Goal: Task Accomplishment & Management: Manage account settings

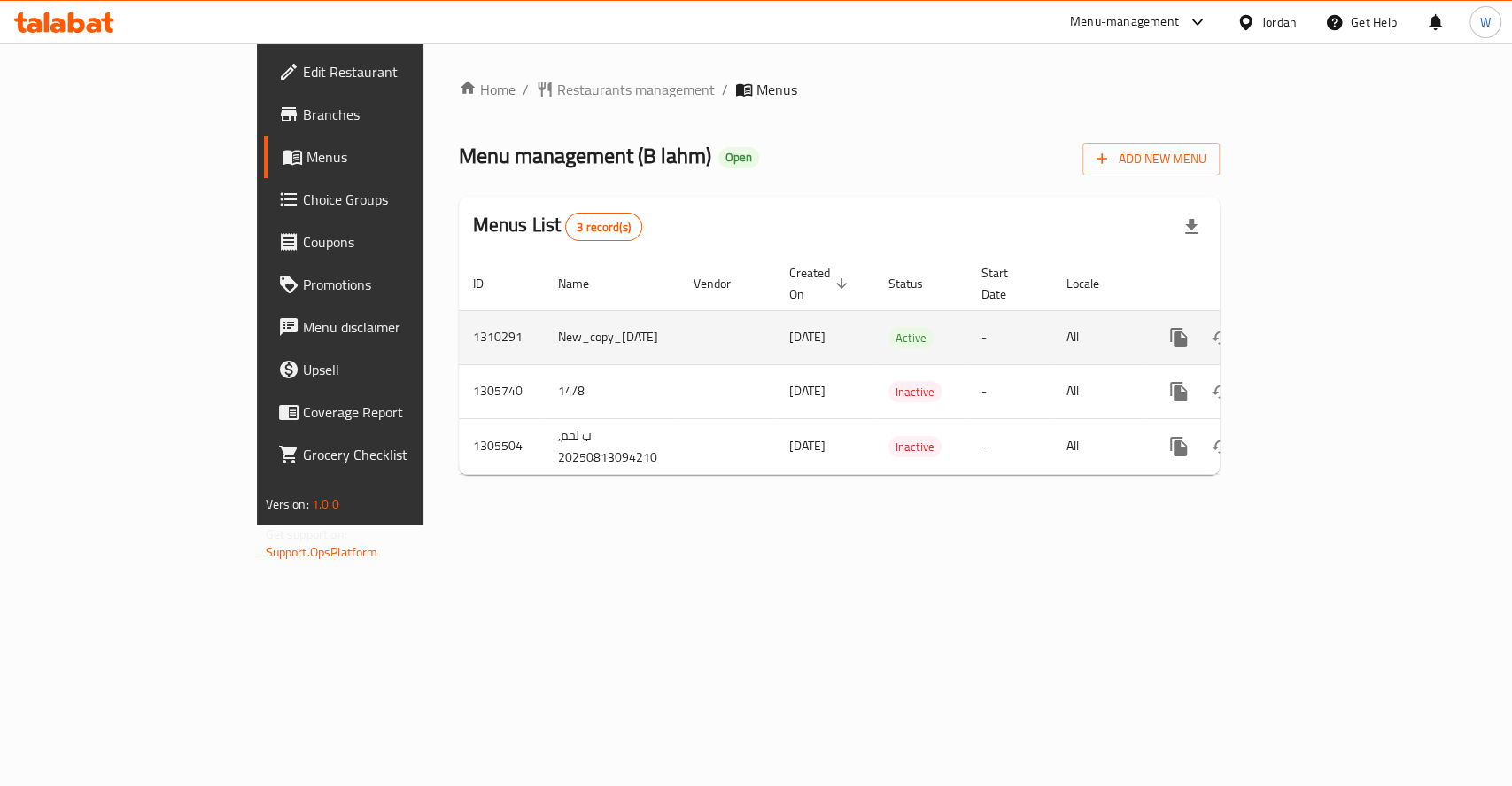
click at [1317, 327] on icon "enhanced table" at bounding box center [1306, 337] width 21 height 21
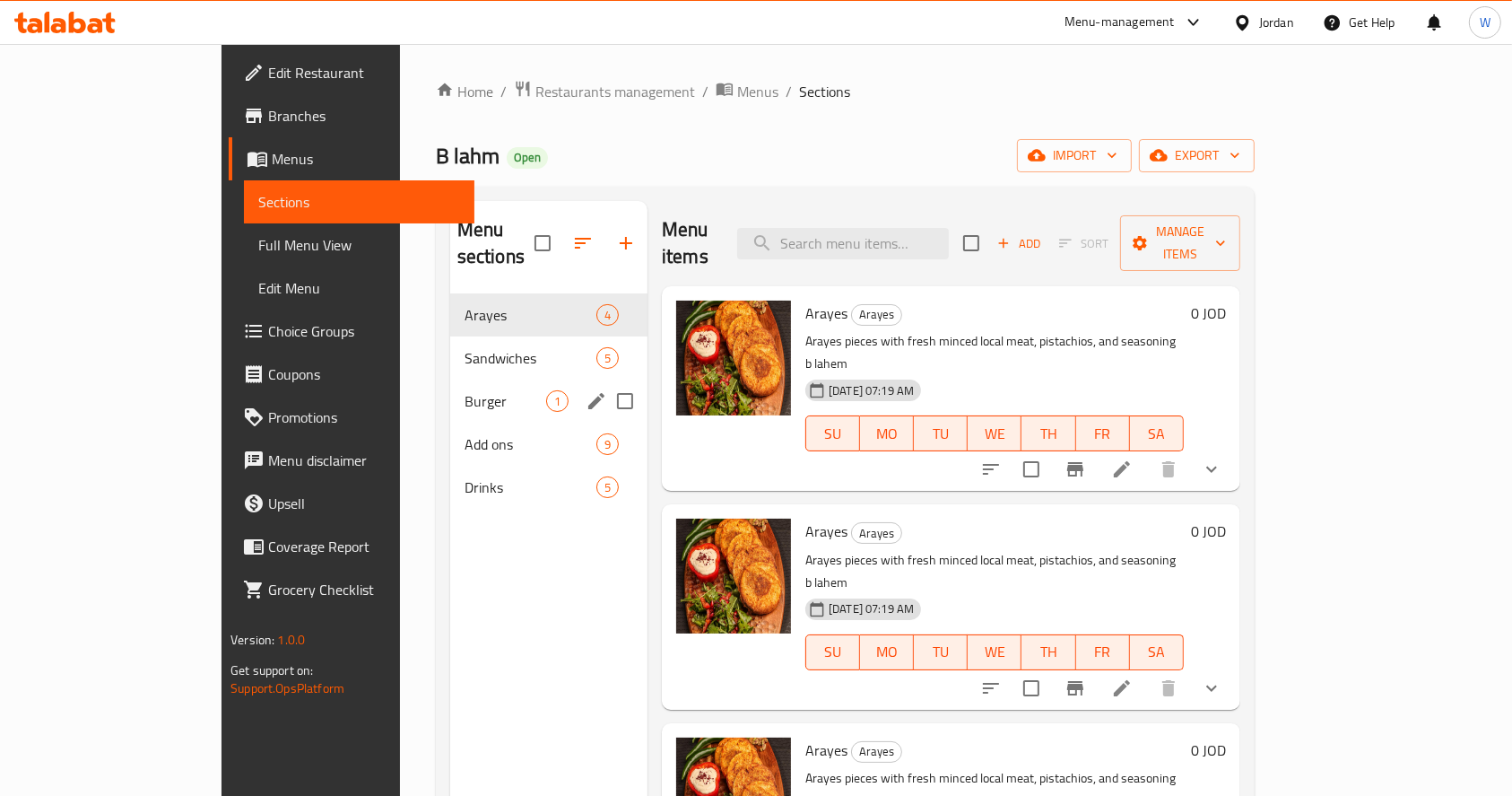
click at [450, 341] on div "Sandwiches 5" at bounding box center [549, 358] width 198 height 43
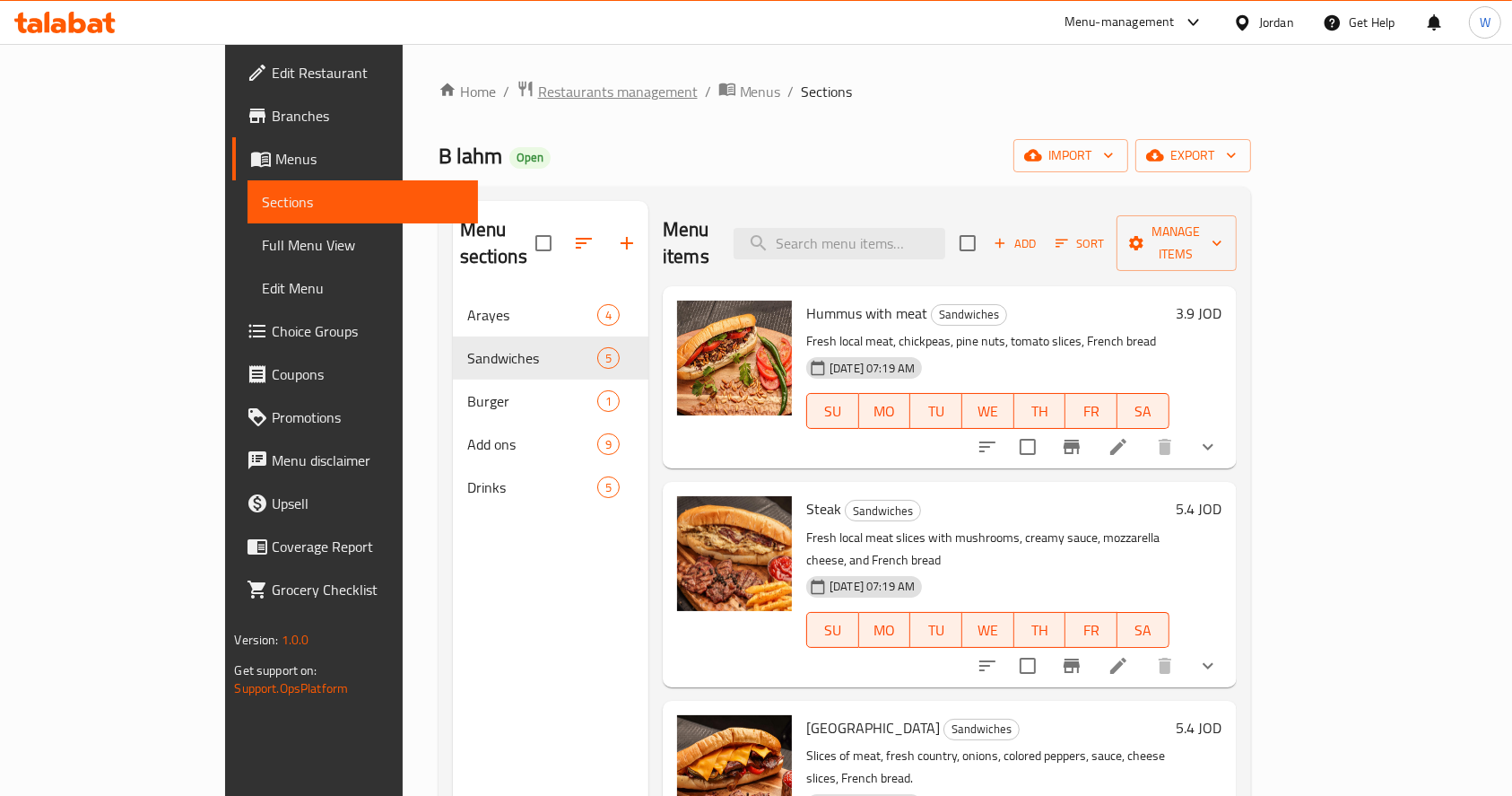
click at [538, 94] on span "Restaurants management" at bounding box center [618, 91] width 159 height 21
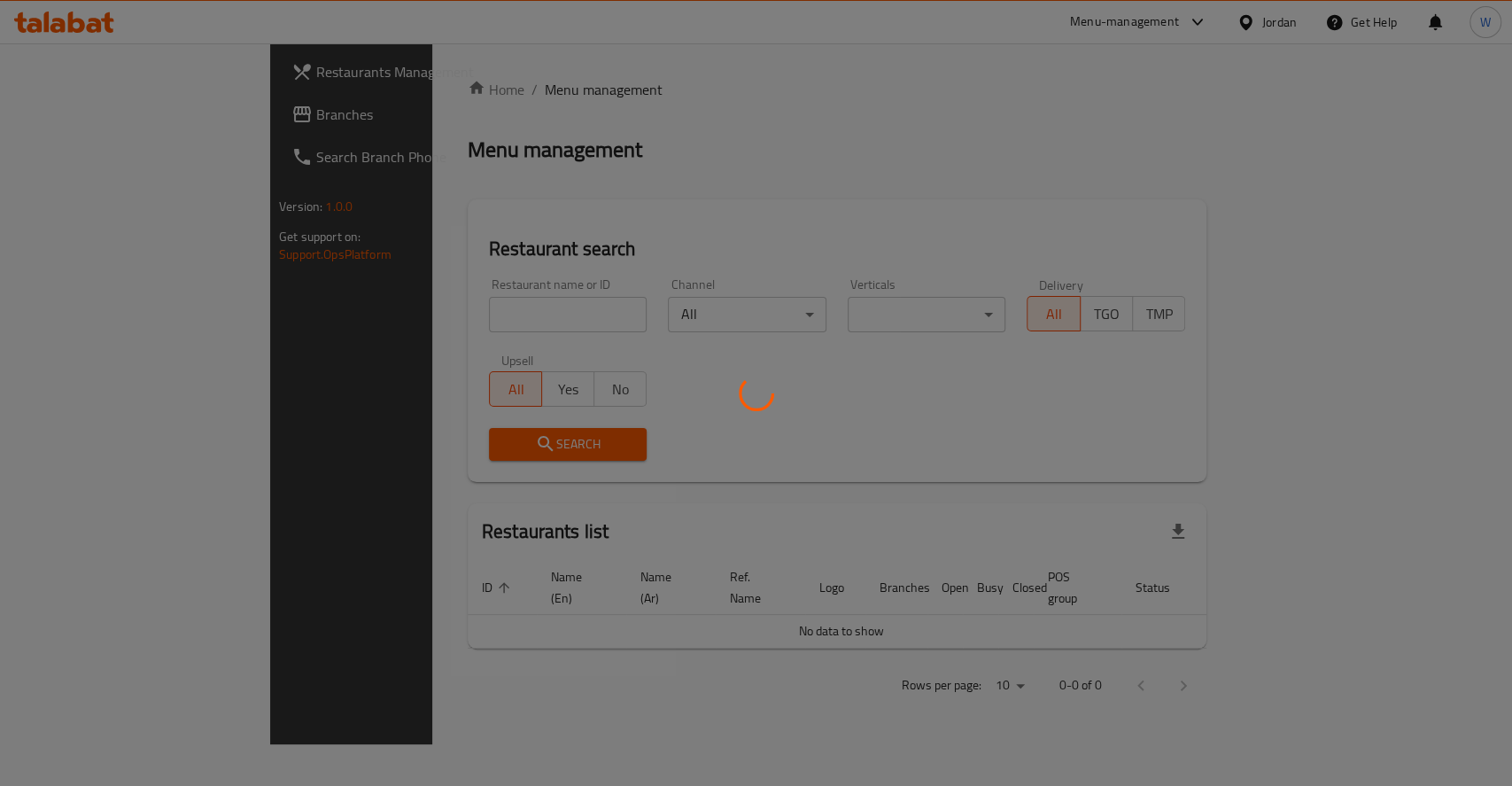
click at [427, 318] on div at bounding box center [756, 393] width 1512 height 786
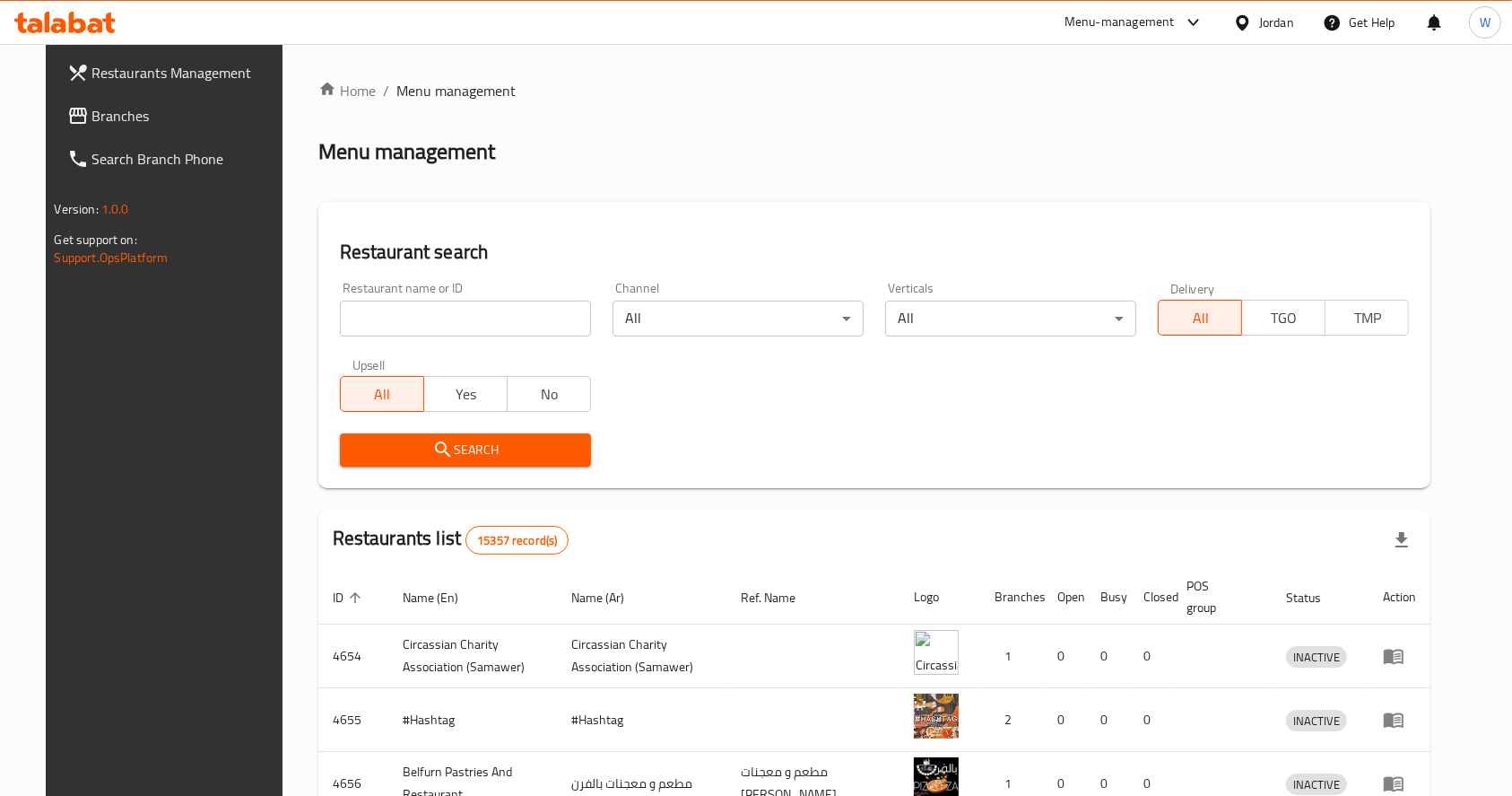
click at [402, 314] on input "search" at bounding box center [466, 318] width 252 height 36
type input "red sea waves"
click button "Search" at bounding box center [466, 450] width 252 height 34
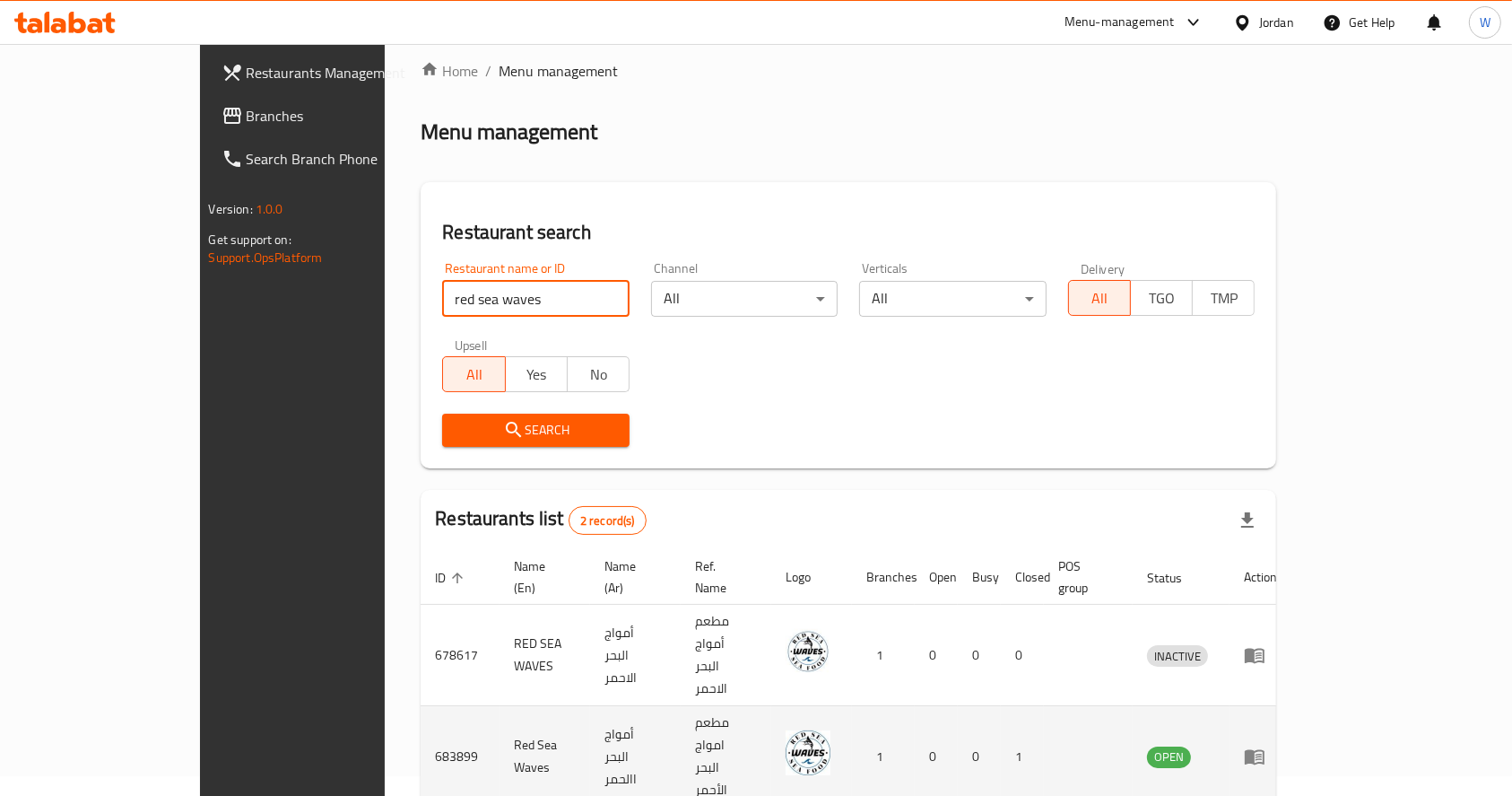
scroll to position [31, 0]
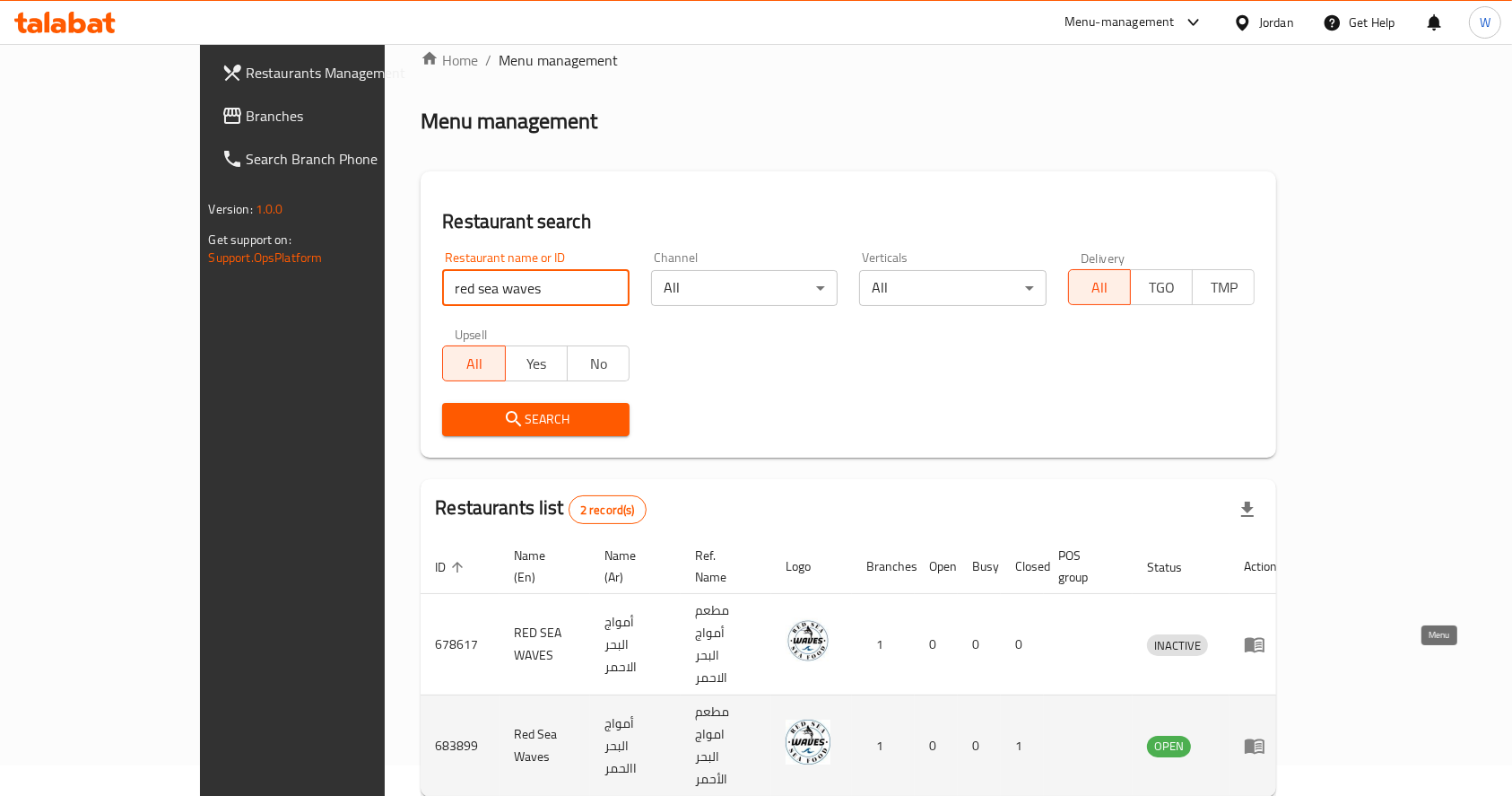
click at [1264, 739] on icon "enhanced table" at bounding box center [1254, 747] width 20 height 15
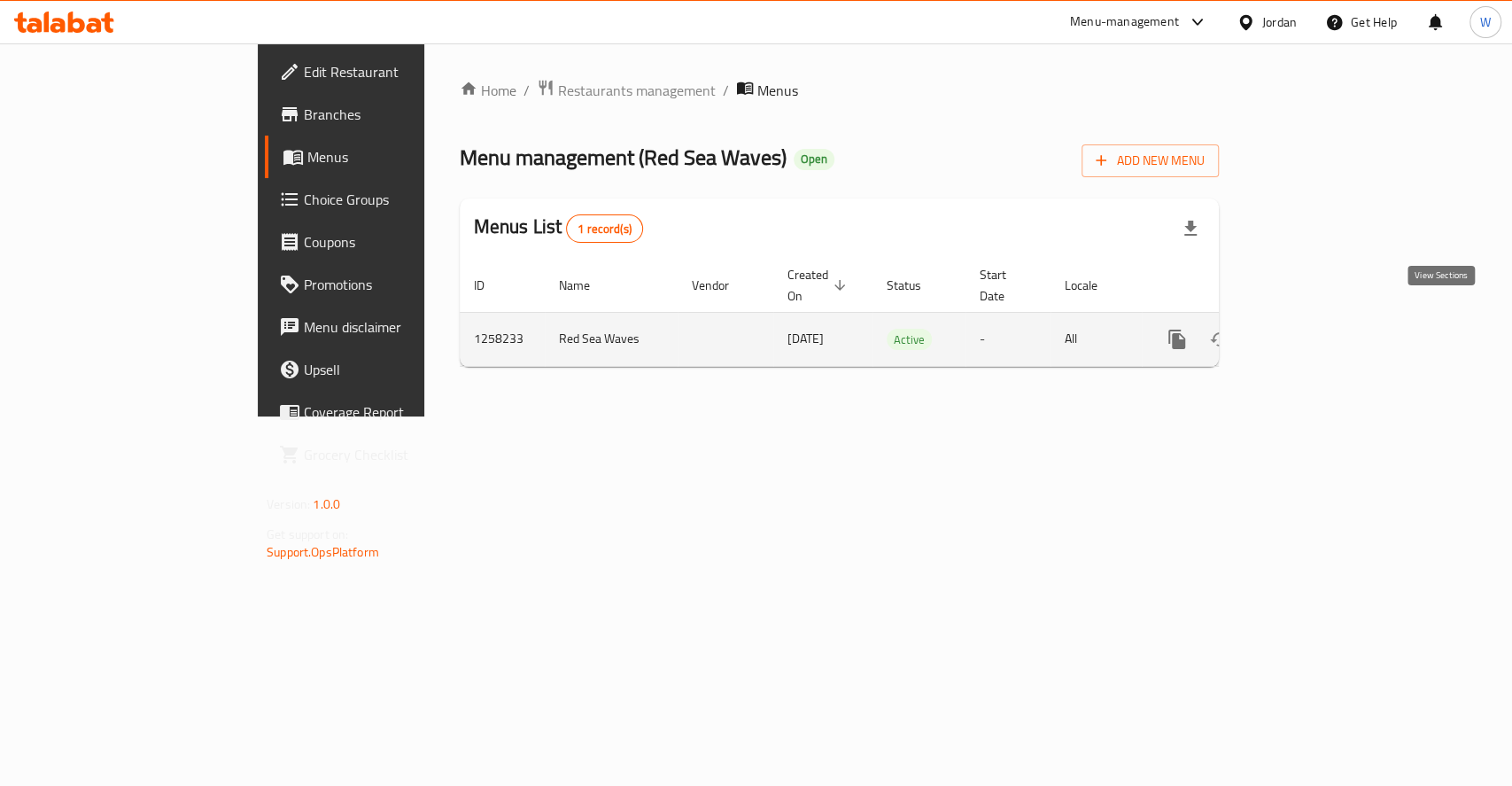
click at [1326, 318] on link "enhanced table" at bounding box center [1305, 340] width 42 height 42
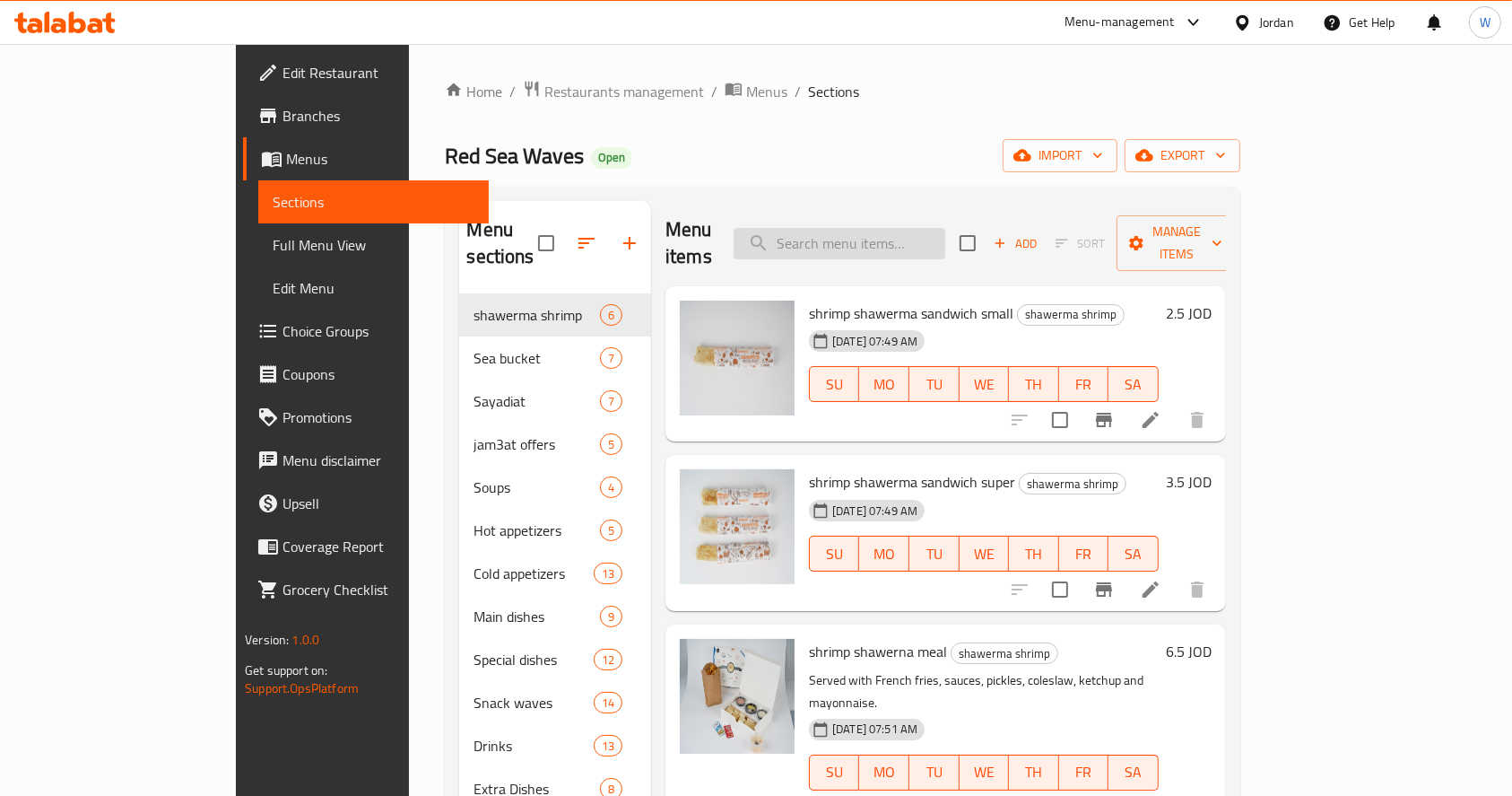
click at [945, 231] on input "search" at bounding box center [838, 243] width 211 height 32
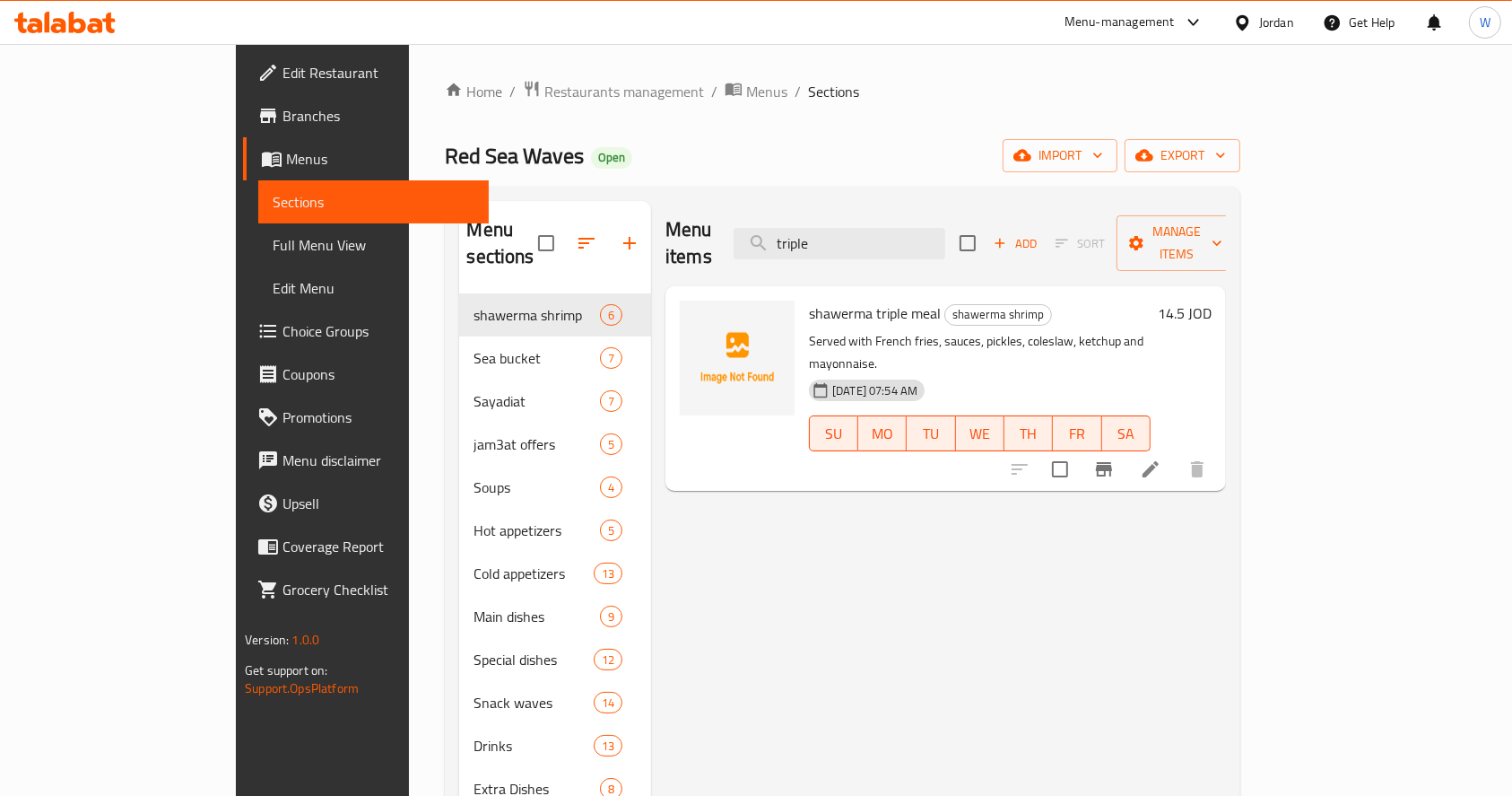
type input "triple"
click at [694, 315] on icon "upload picture" at bounding box center [704, 325] width 21 height 21
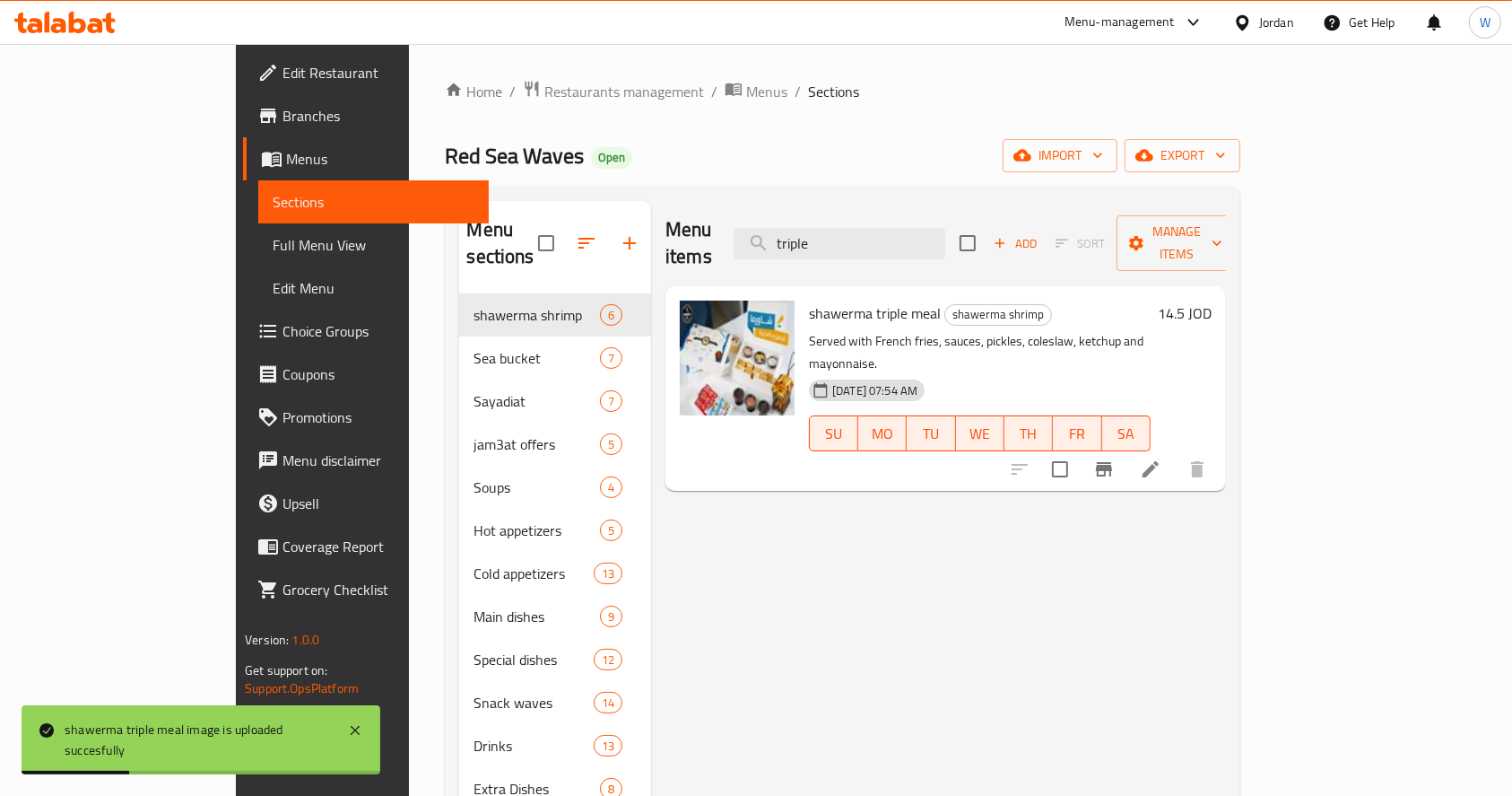
click at [1107, 653] on div "Menu items triple Add Sort Manage items shawerma triple meal shawerma shrimp Se…" at bounding box center [938, 599] width 575 height 796
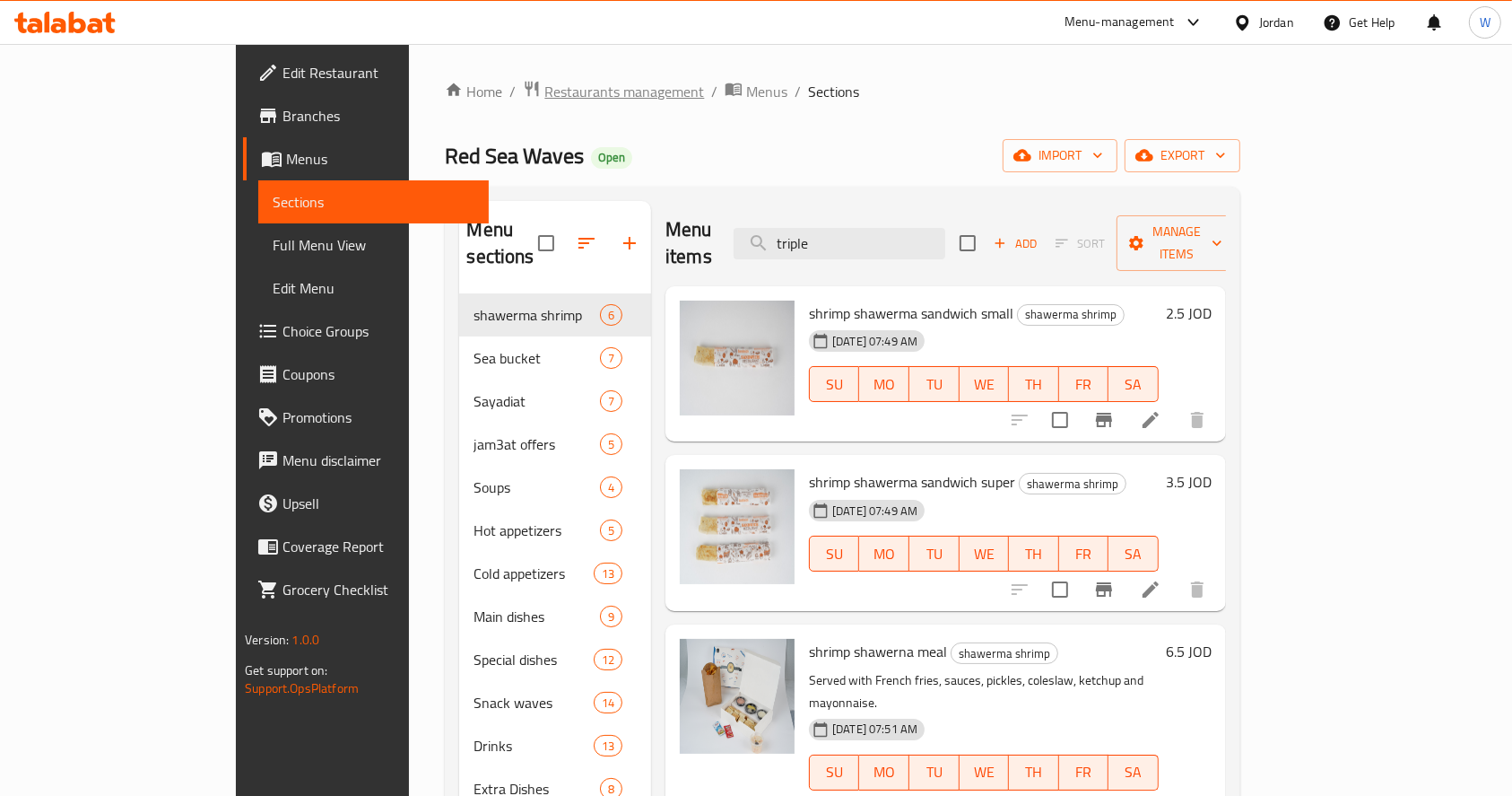
click at [544, 86] on span "Restaurants management" at bounding box center [623, 91] width 159 height 21
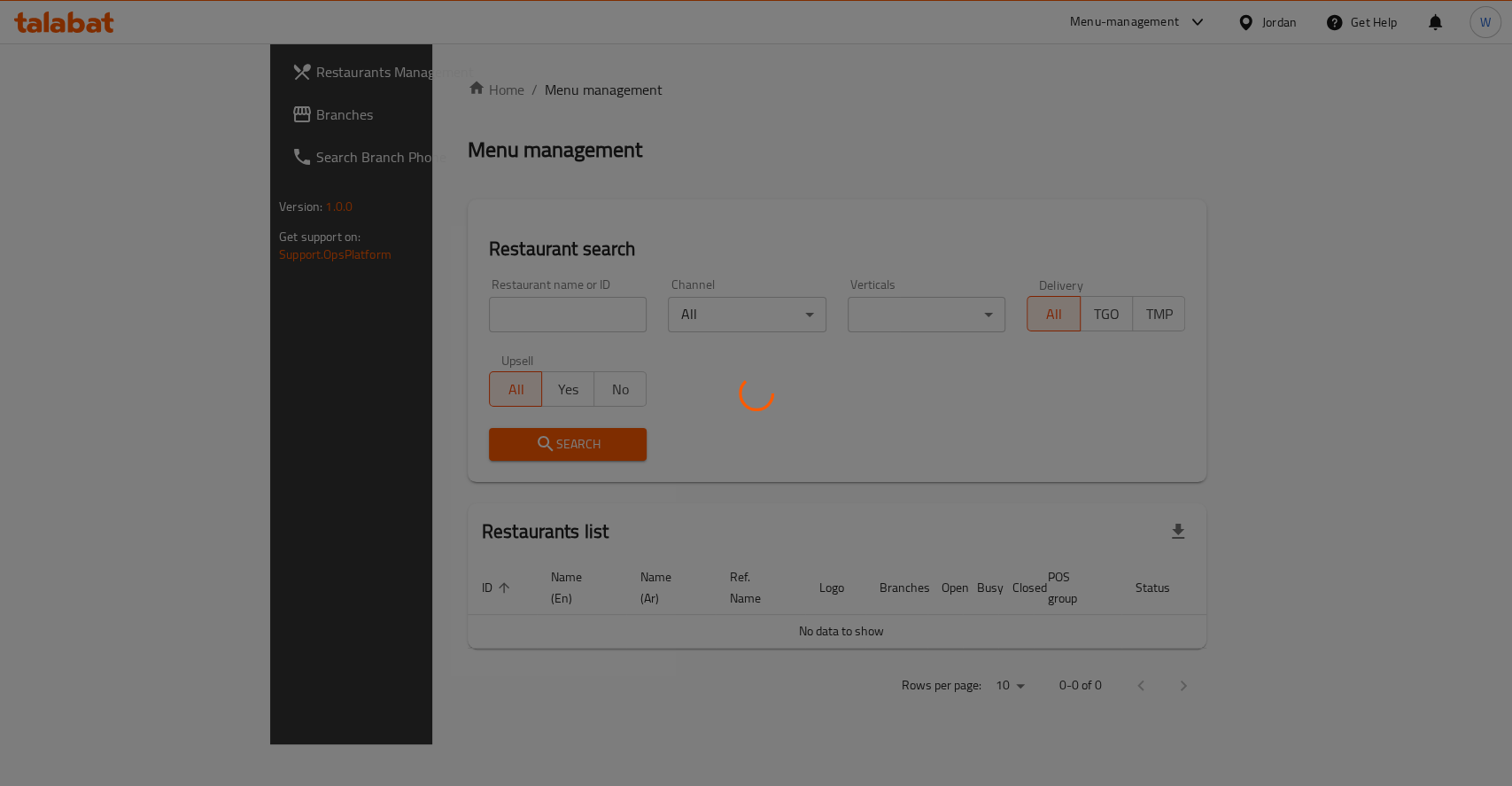
click at [442, 308] on div at bounding box center [756, 393] width 1512 height 786
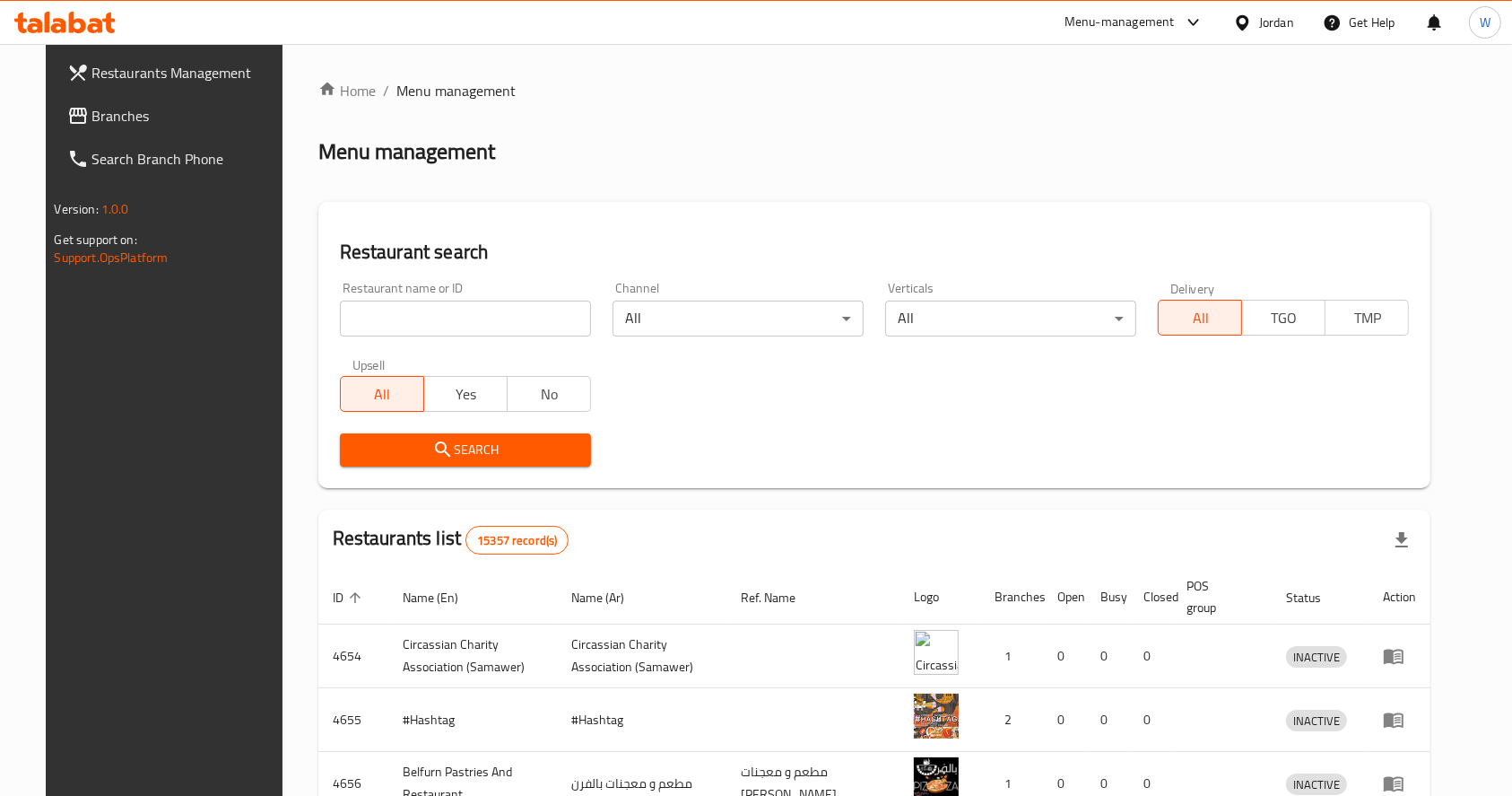
click at [402, 323] on input "search" at bounding box center [466, 318] width 252 height 36
paste input "Ftayerji"
click button "Search" at bounding box center [466, 450] width 252 height 34
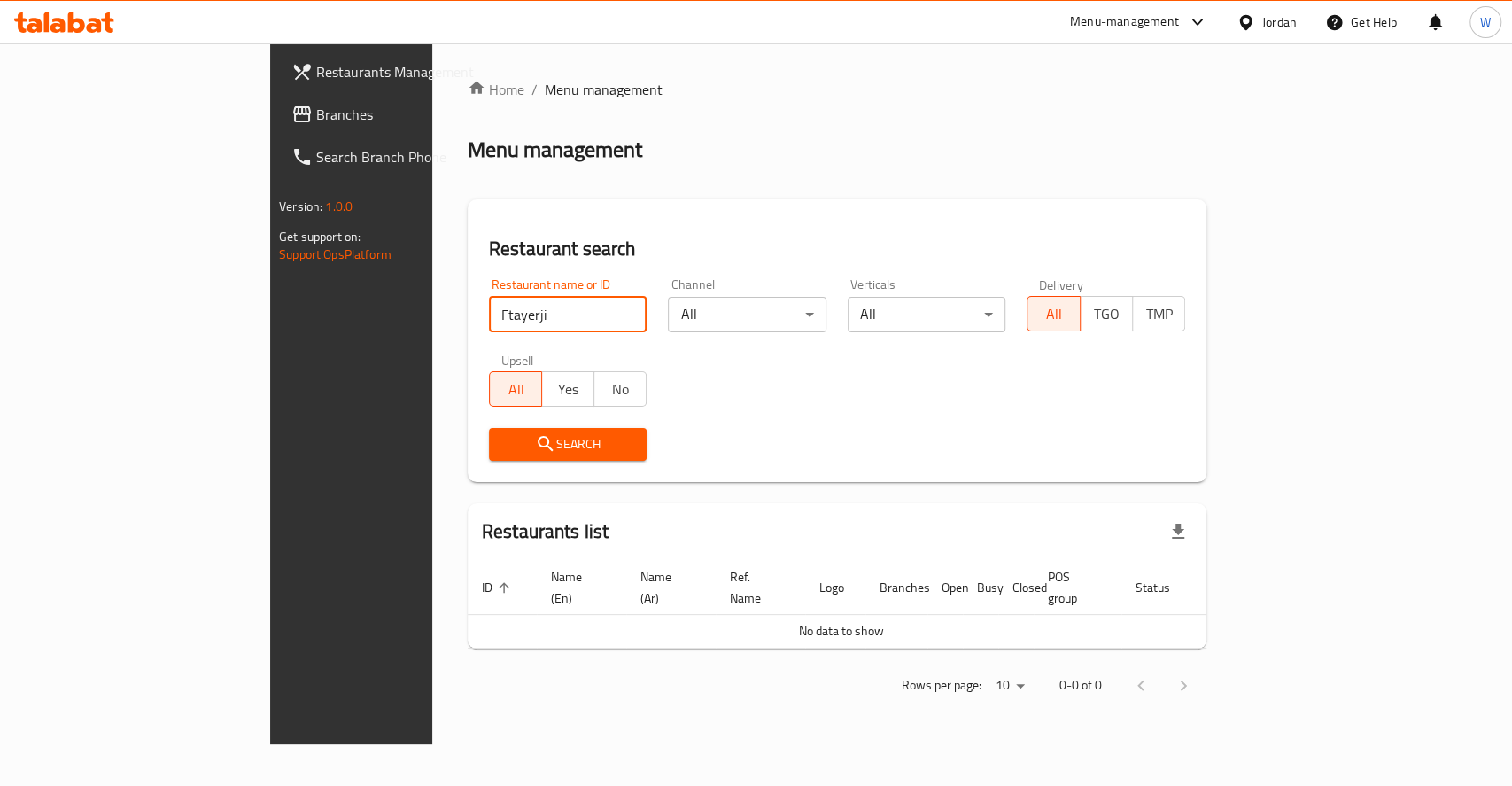
click button "Search" at bounding box center [568, 445] width 158 height 33
click at [489, 317] on input "Ftayerji" at bounding box center [568, 314] width 158 height 36
type input "فطايرجي"
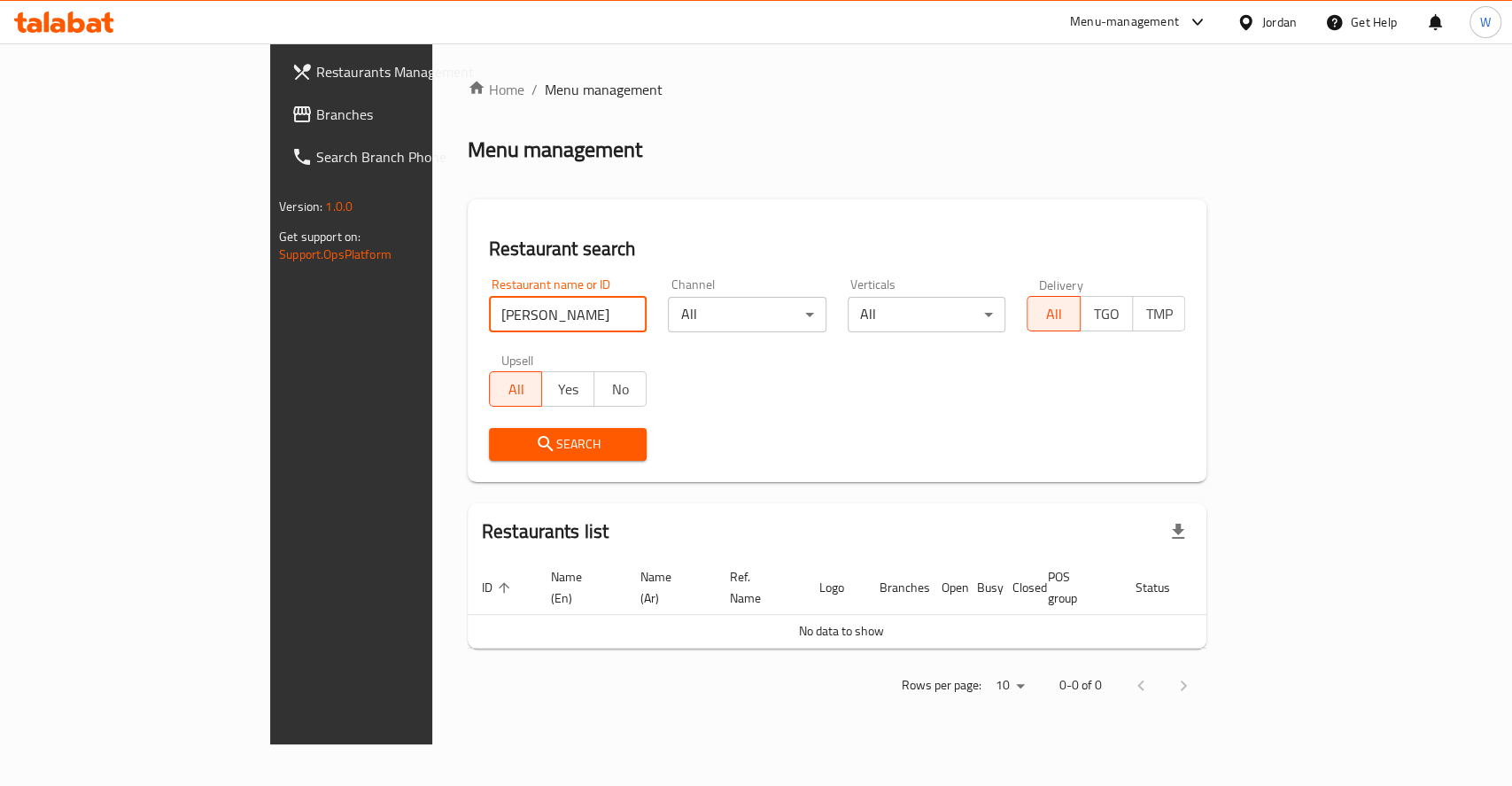
click button "Search" at bounding box center [568, 445] width 158 height 33
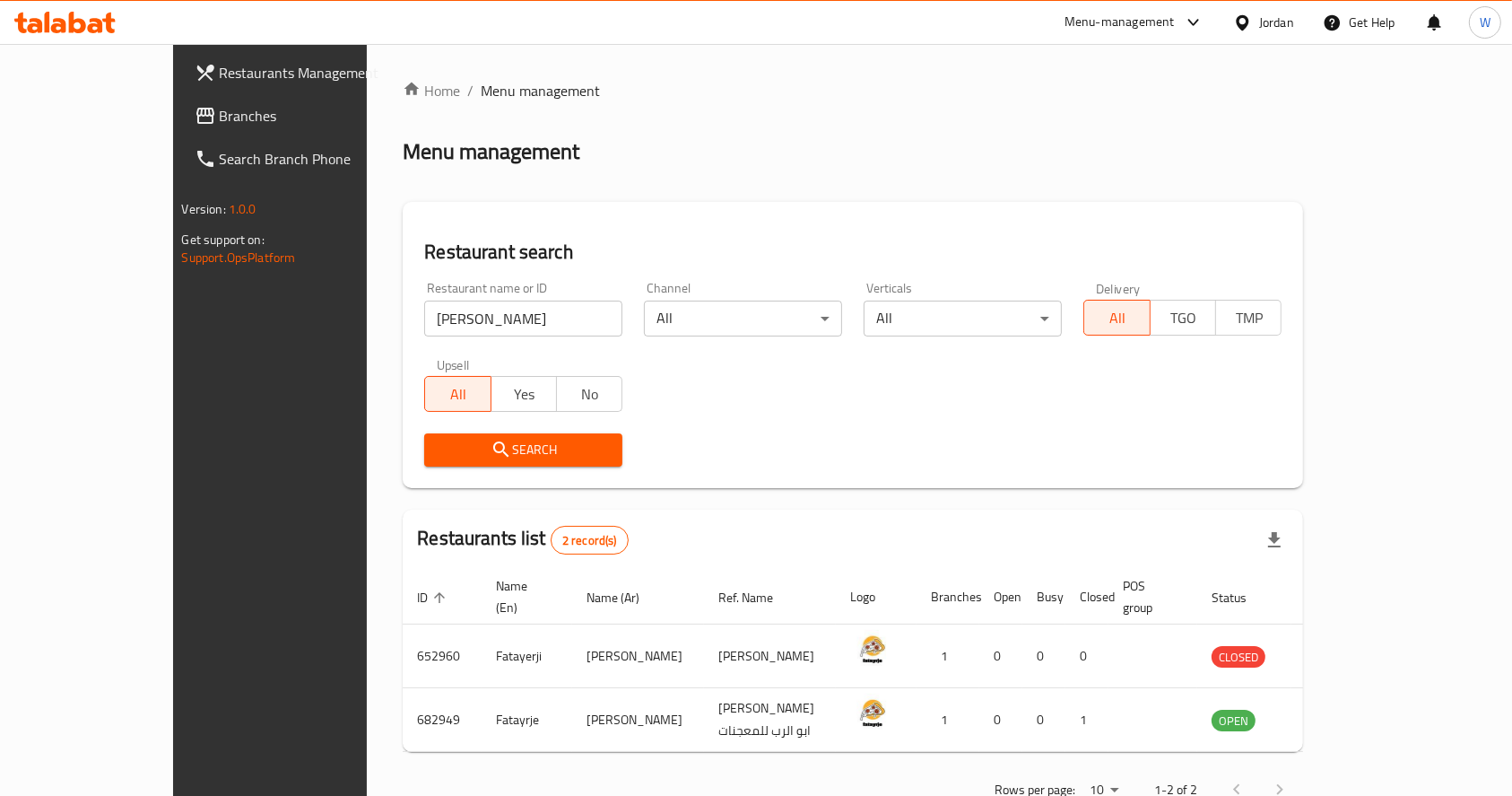
click at [1024, 766] on div "Rows per page: 10 1-2 of 2" at bounding box center [852, 789] width 900 height 47
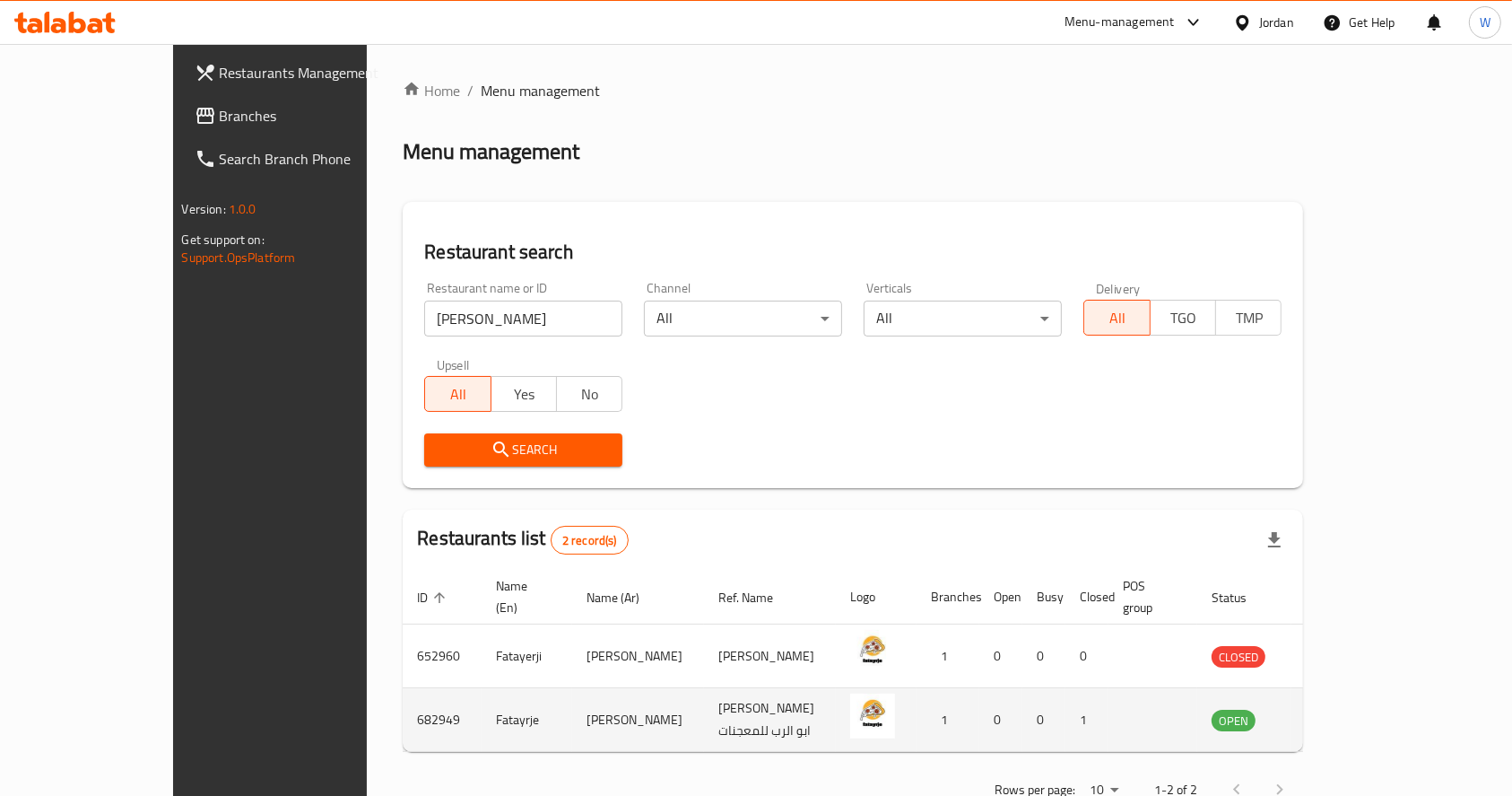
click at [482, 693] on td "Fatayrje" at bounding box center [526, 720] width 90 height 63
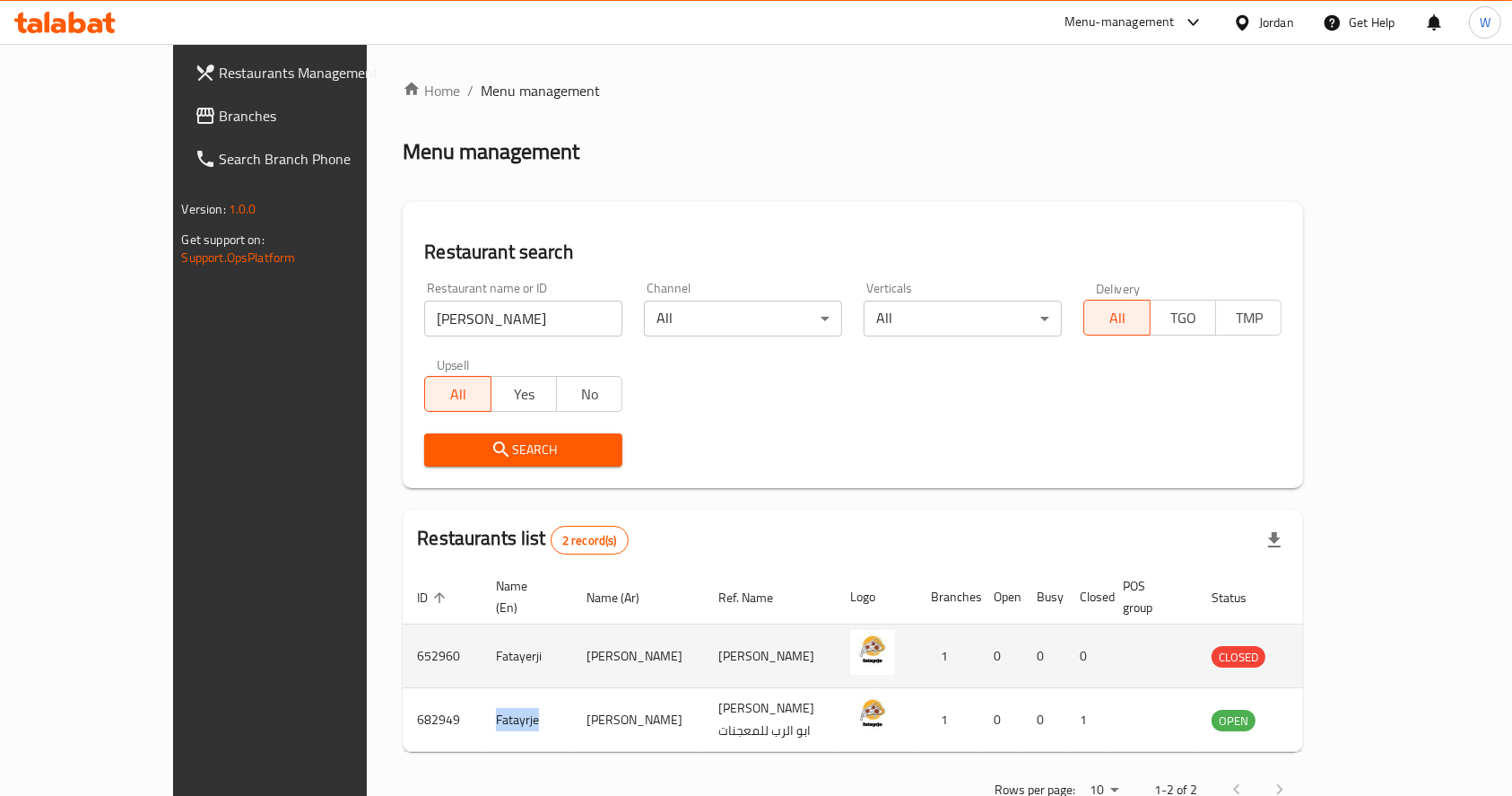
copy td "Fatayrje"
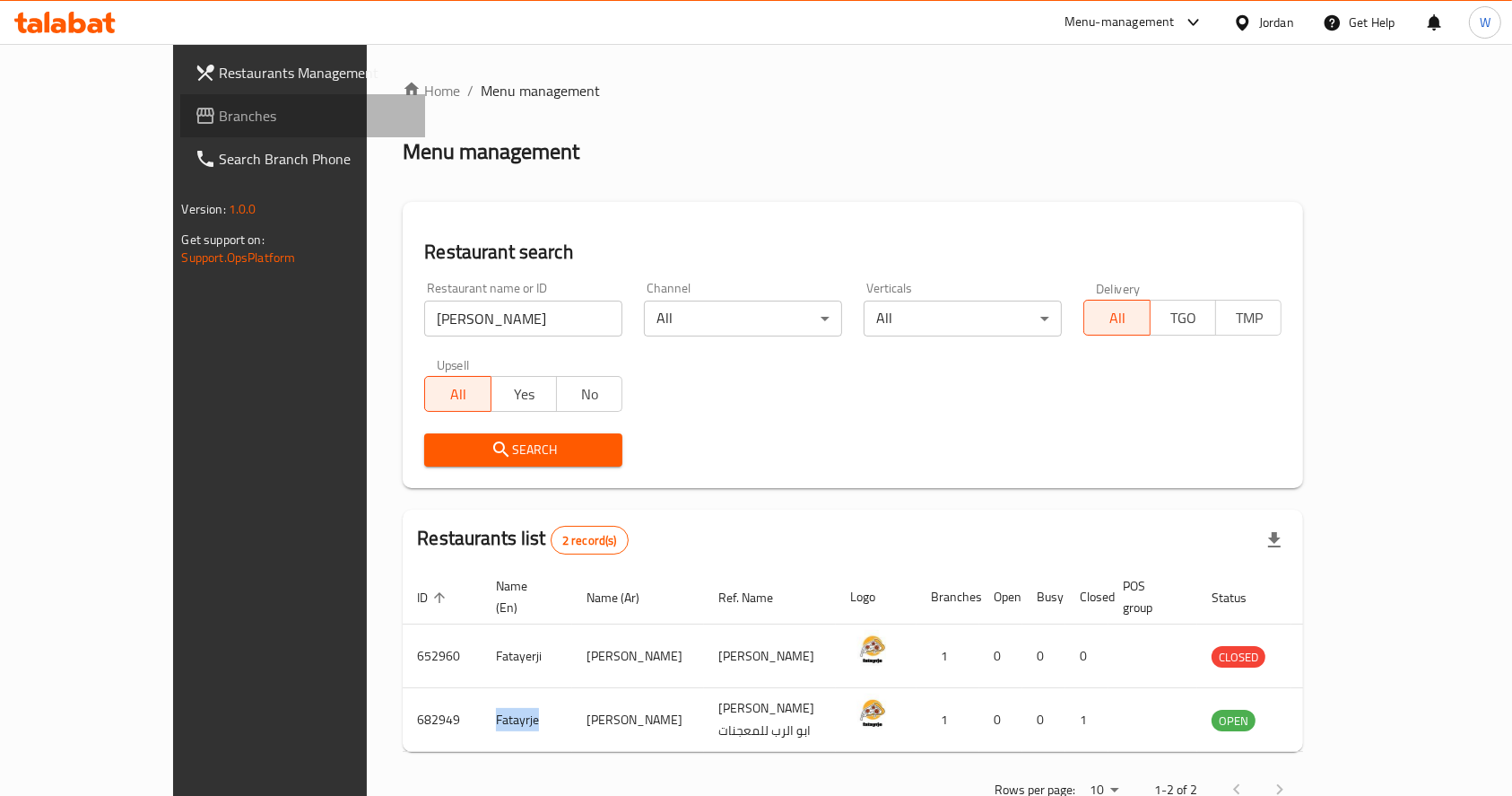
click at [220, 105] on span "Branches" at bounding box center [316, 116] width 192 height 21
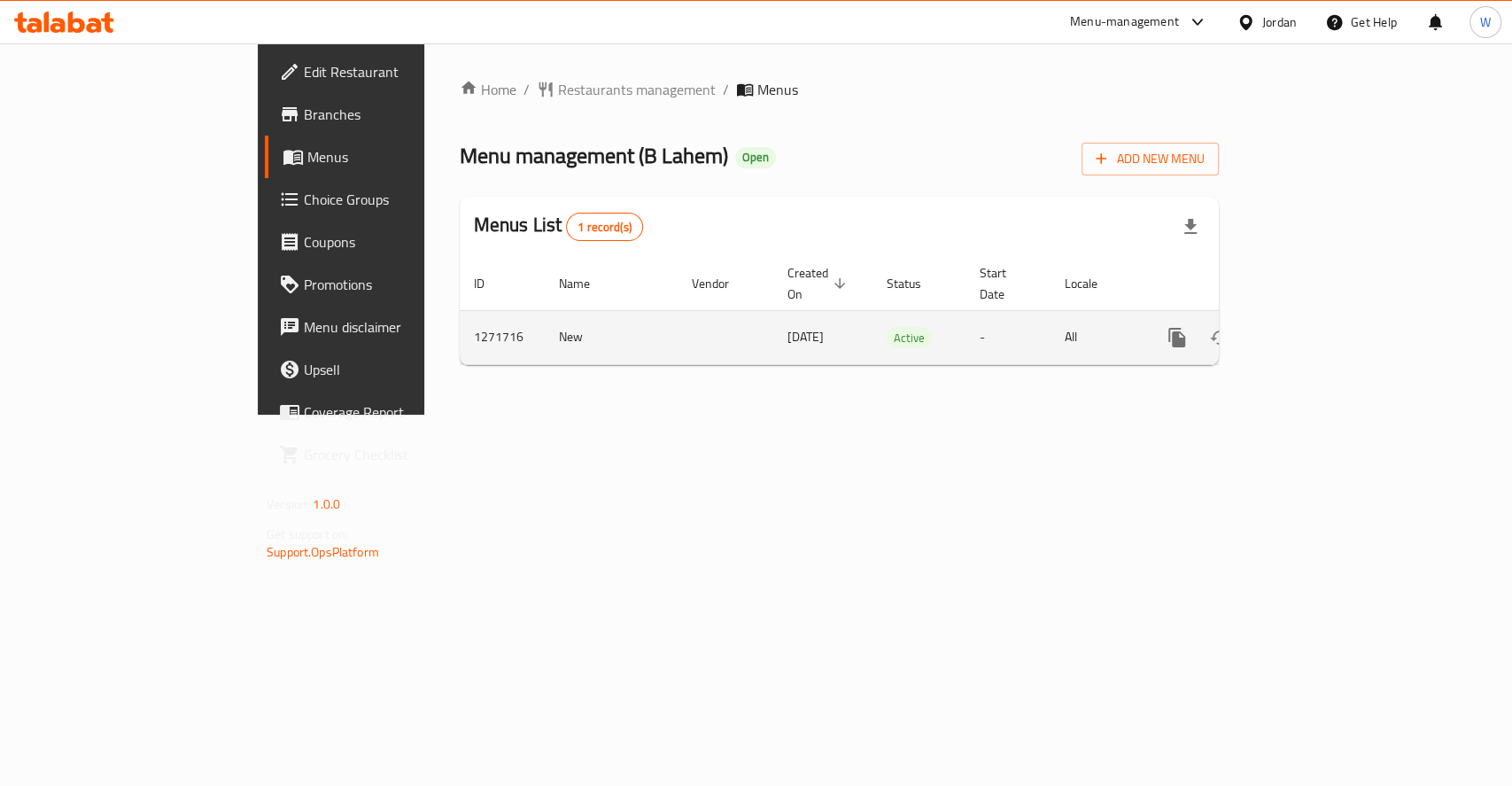
click at [1326, 317] on link "enhanced table" at bounding box center [1305, 338] width 42 height 42
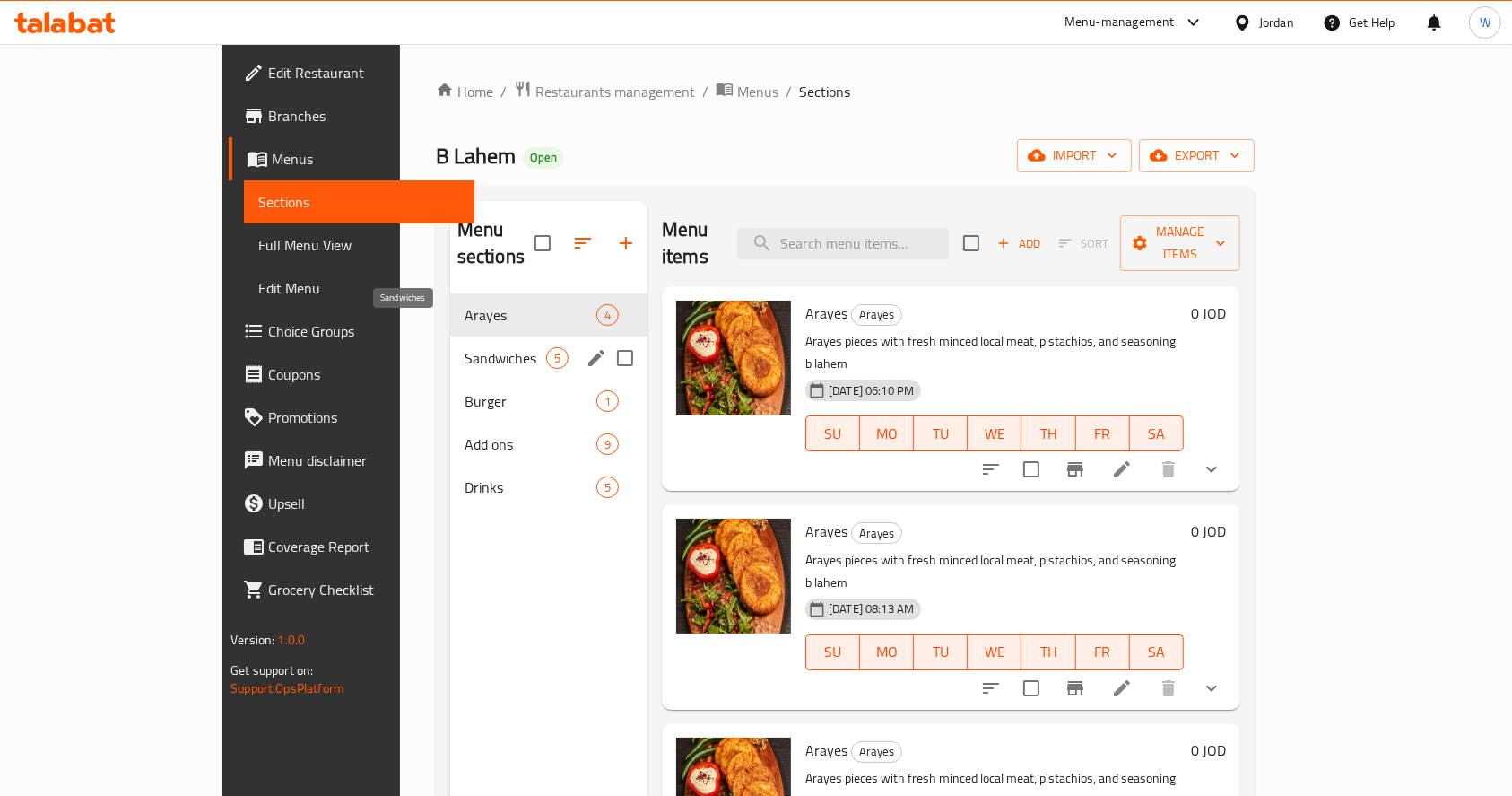
click at [465, 347] on span "Sandwiches" at bounding box center [506, 357] width 82 height 21
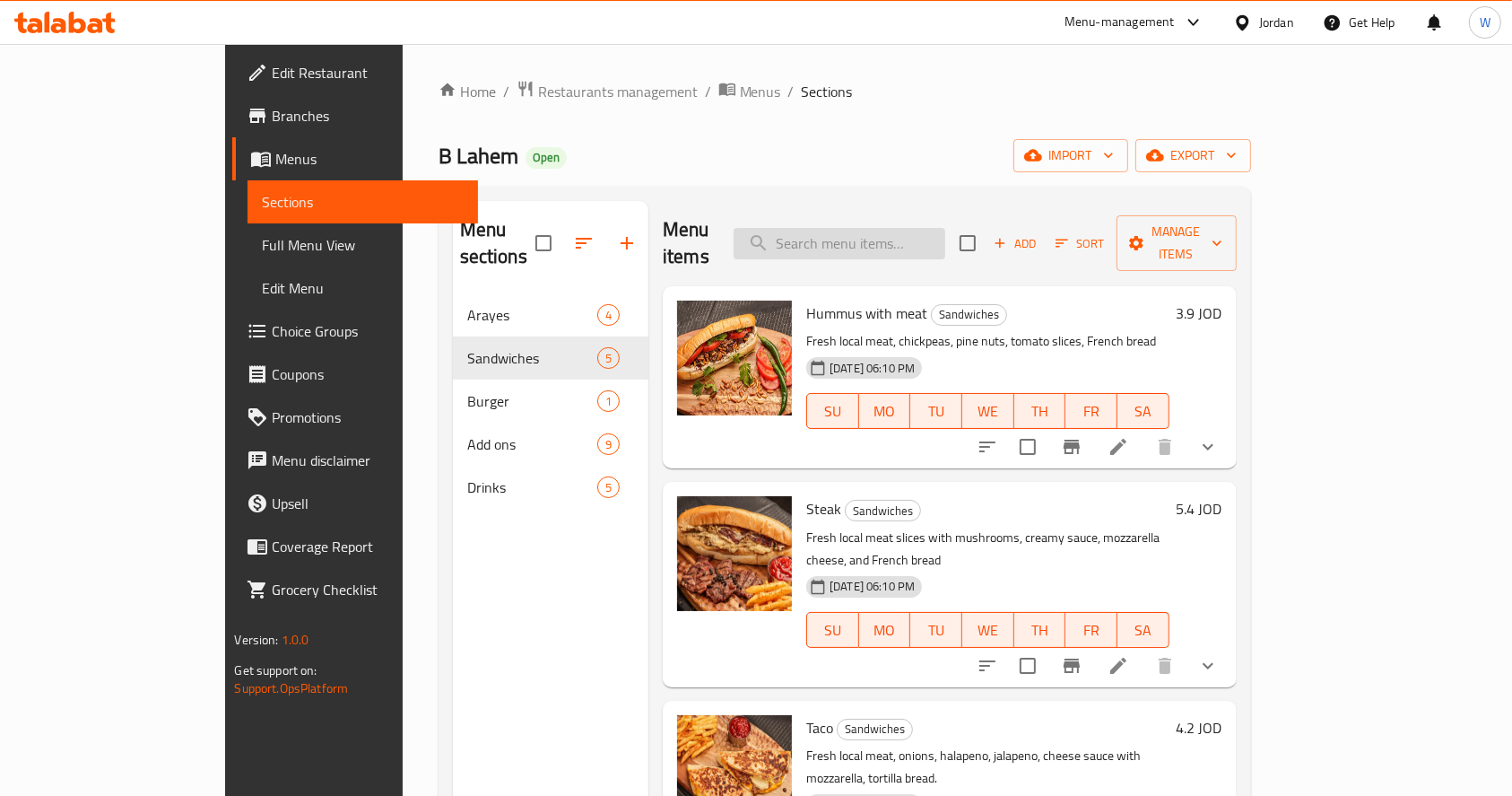
click at [929, 227] on input "search" at bounding box center [838, 243] width 211 height 32
type input "triple"
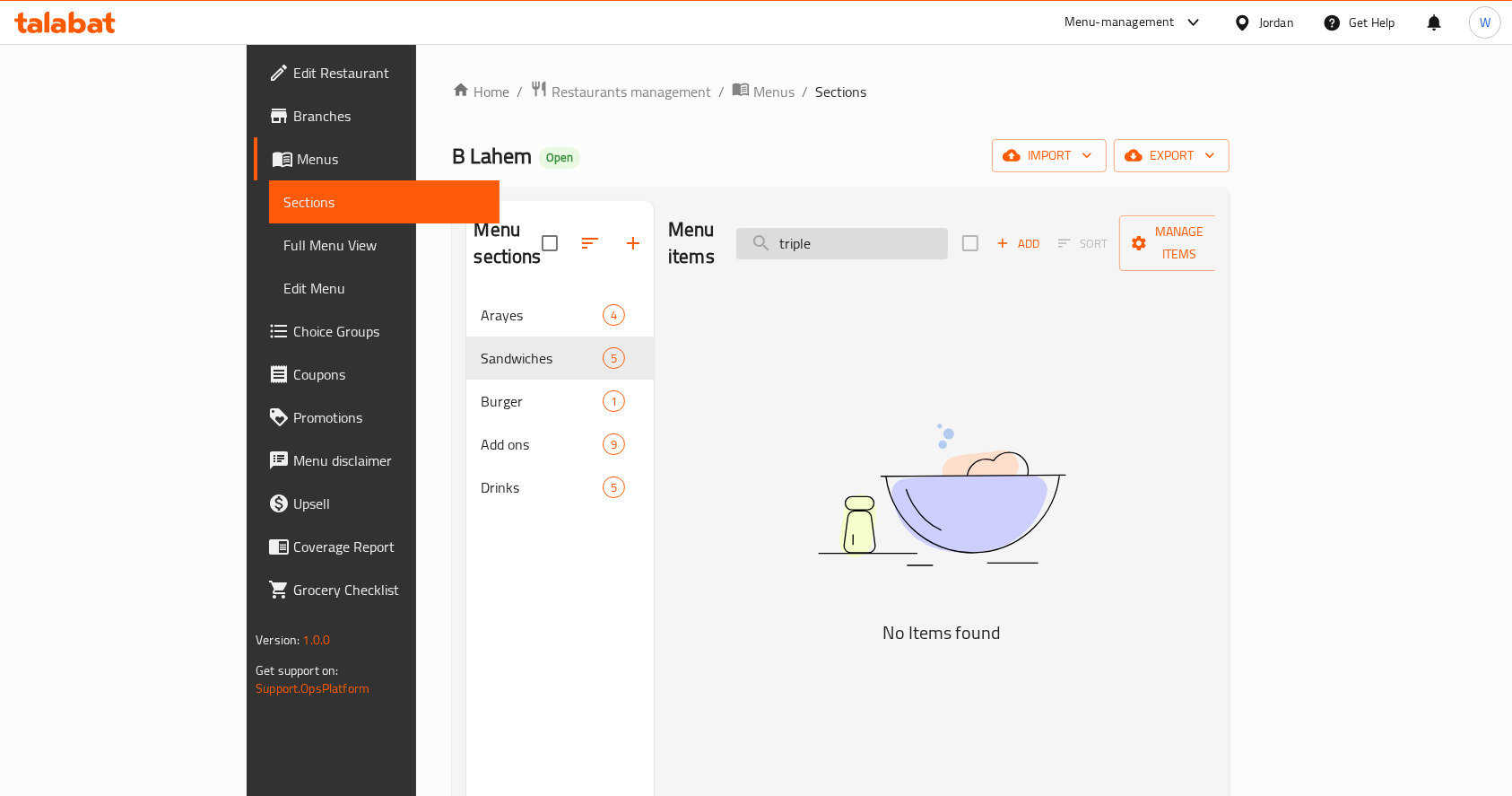
click at [947, 227] on input "triple" at bounding box center [841, 243] width 211 height 32
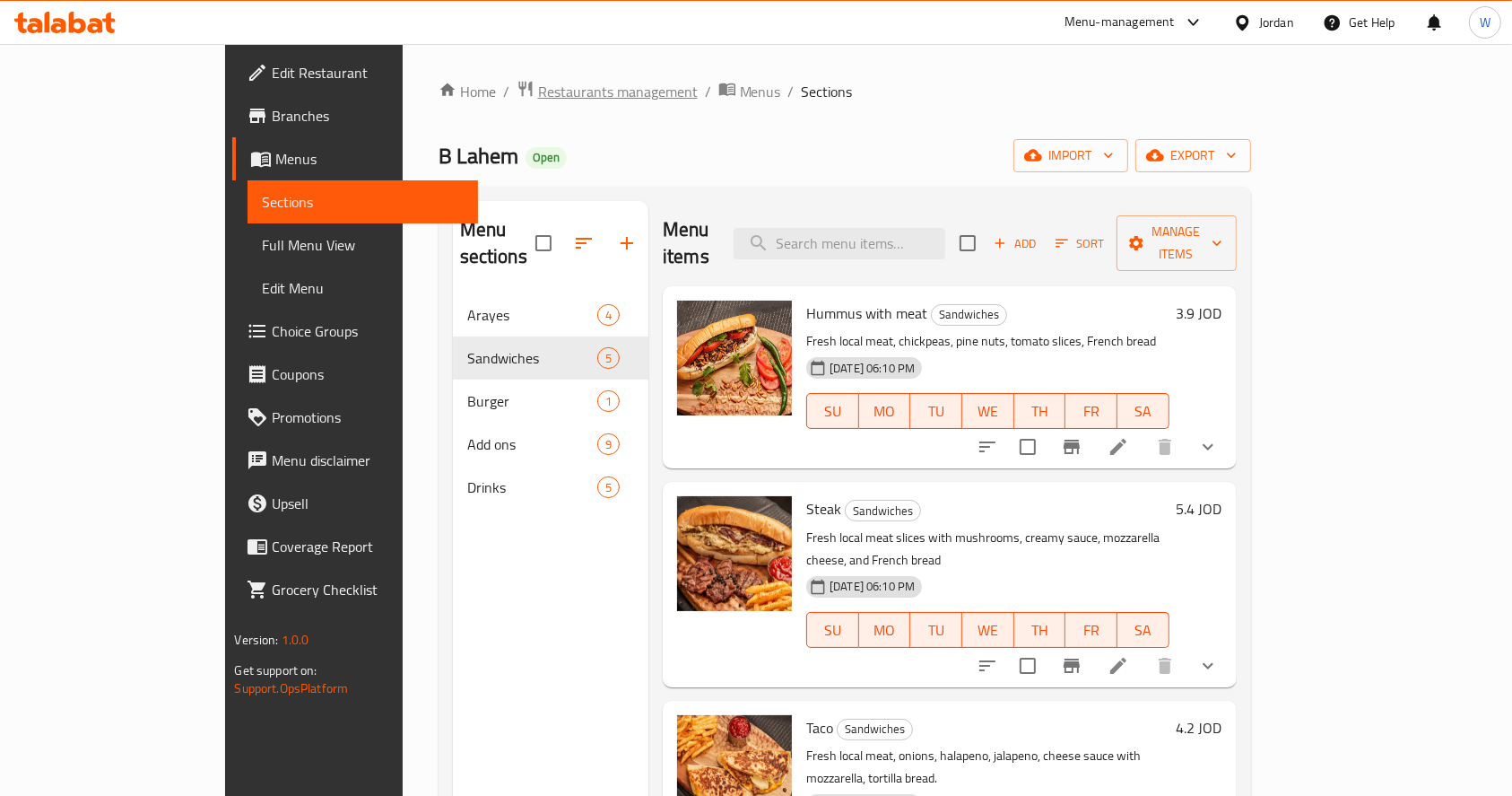
click at [538, 93] on span "Restaurants management" at bounding box center [618, 91] width 159 height 21
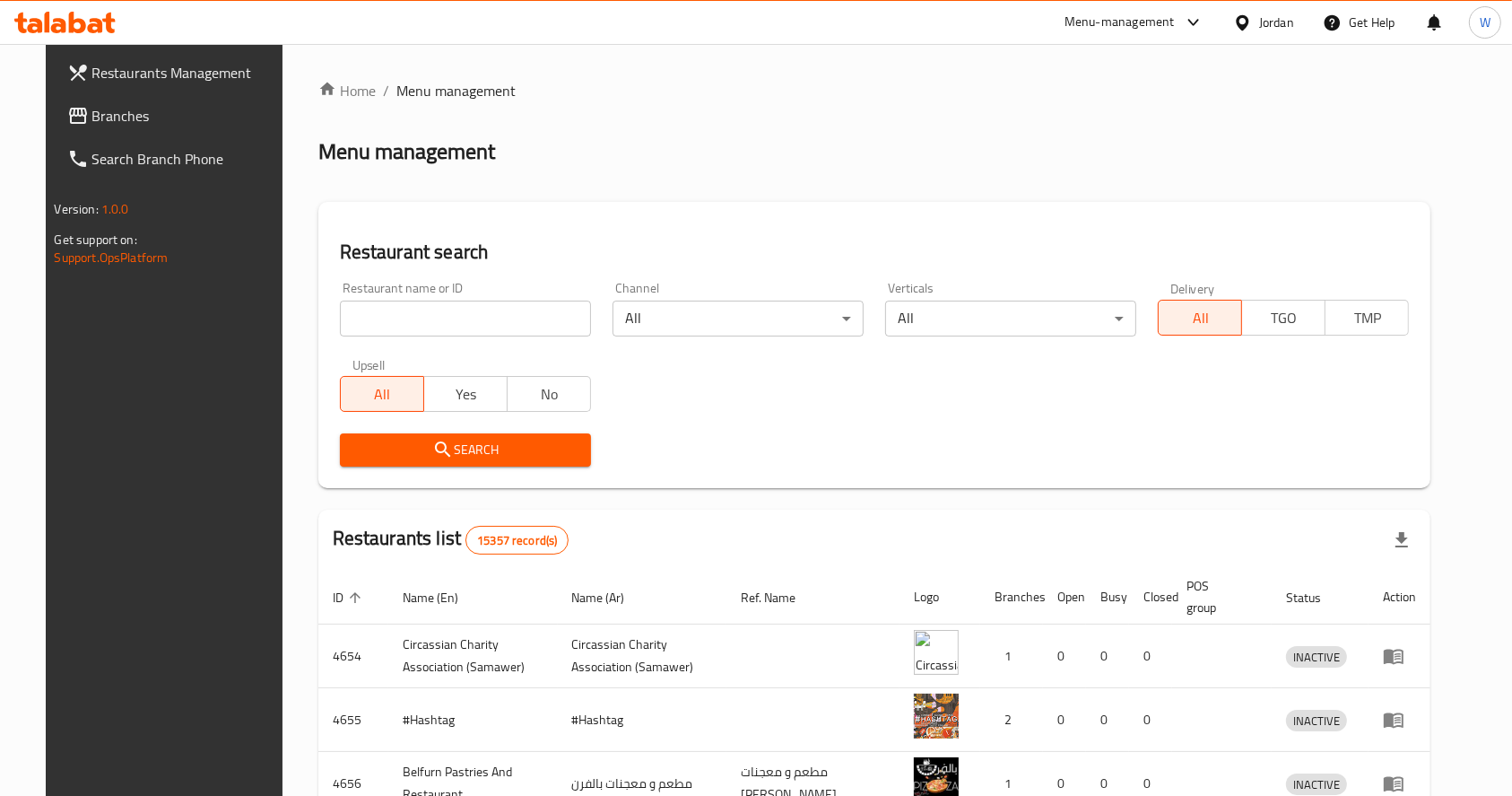
click at [466, 308] on div "Home / Menu management Menu management Restaurant search Restaurant name or ID …" at bounding box center [875, 643] width 1112 height 1126
click at [464, 316] on input "search" at bounding box center [466, 318] width 252 height 36
type input "red"
click at [155, 113] on span "Branches" at bounding box center [188, 116] width 192 height 21
